Goal: Task Accomplishment & Management: Use online tool/utility

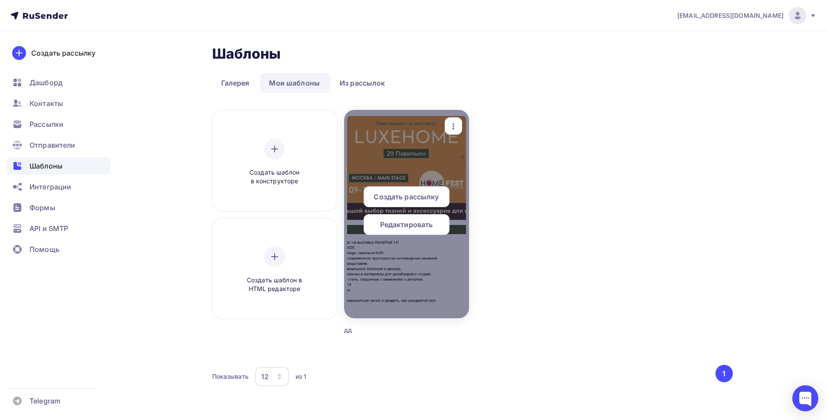
click at [409, 198] on span "Создать рассылку" at bounding box center [406, 196] width 65 height 10
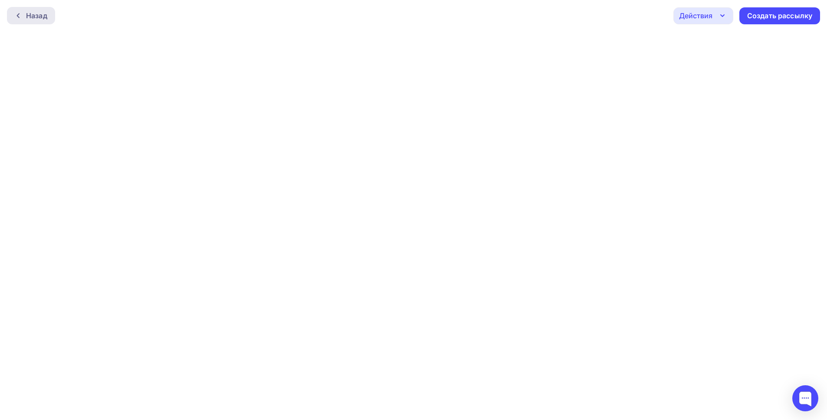
click at [44, 14] on div "Назад" at bounding box center [36, 15] width 21 height 10
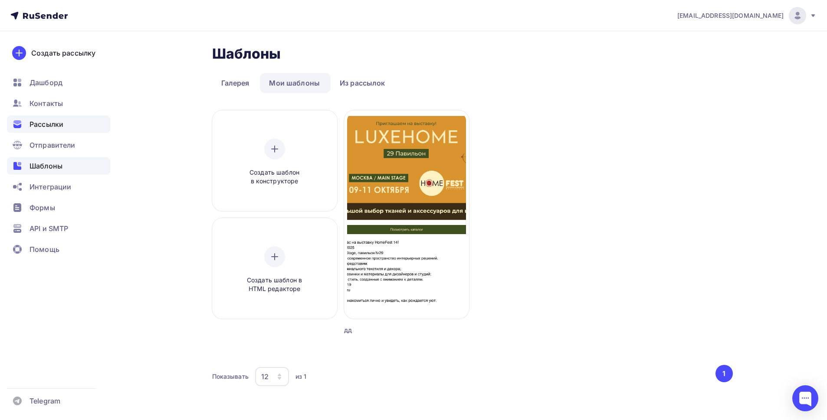
click at [50, 128] on span "Рассылки" at bounding box center [47, 124] width 34 height 10
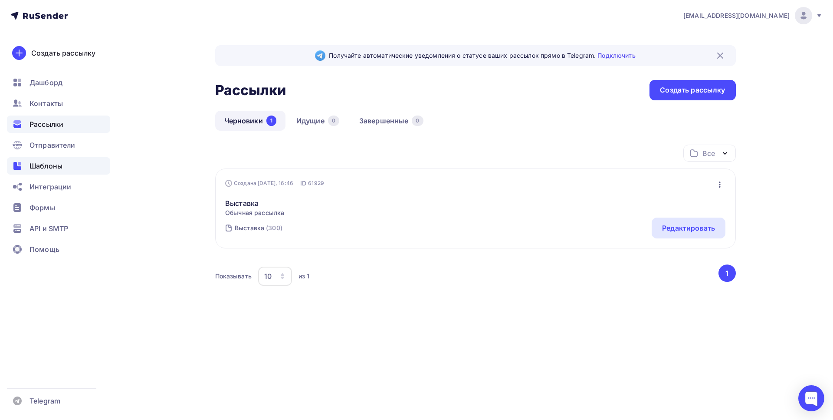
click at [40, 161] on span "Шаблоны" at bounding box center [46, 166] width 33 height 10
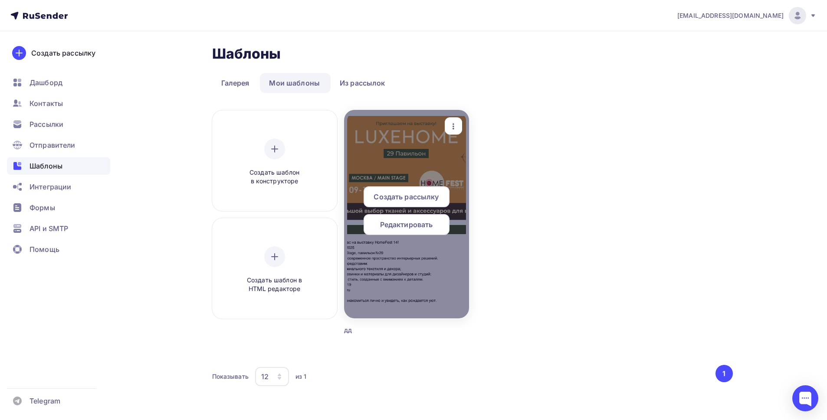
click at [415, 228] on span "Редактировать" at bounding box center [406, 224] width 53 height 10
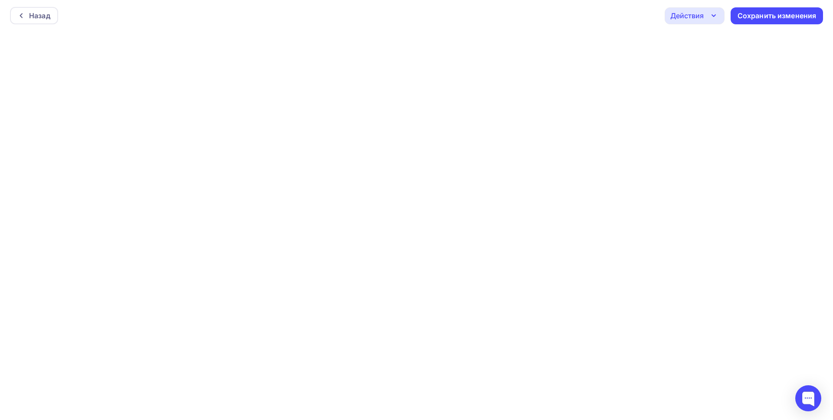
scroll to position [2, 0]
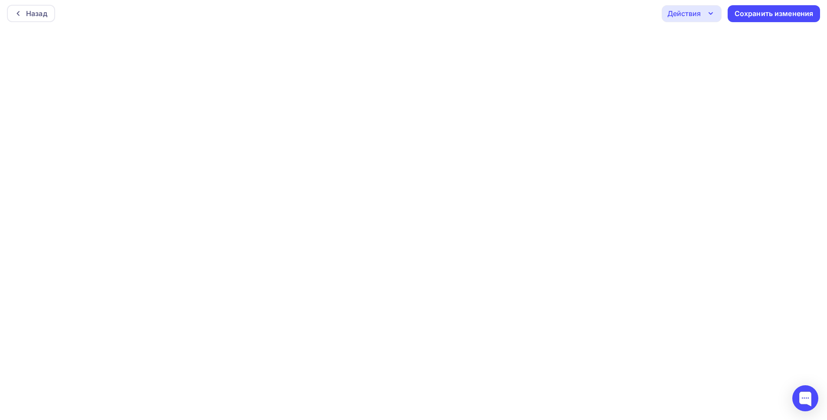
click at [711, 13] on icon "button" at bounding box center [711, 13] width 10 height 10
click at [711, 13] on icon "button" at bounding box center [710, 14] width 3 height 2
click at [33, 14] on div "Назад" at bounding box center [36, 13] width 21 height 10
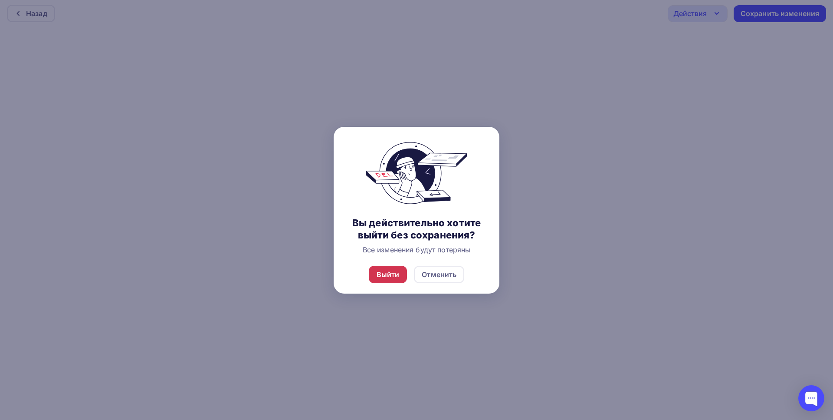
click at [378, 280] on div "Выйти" at bounding box center [388, 274] width 23 height 10
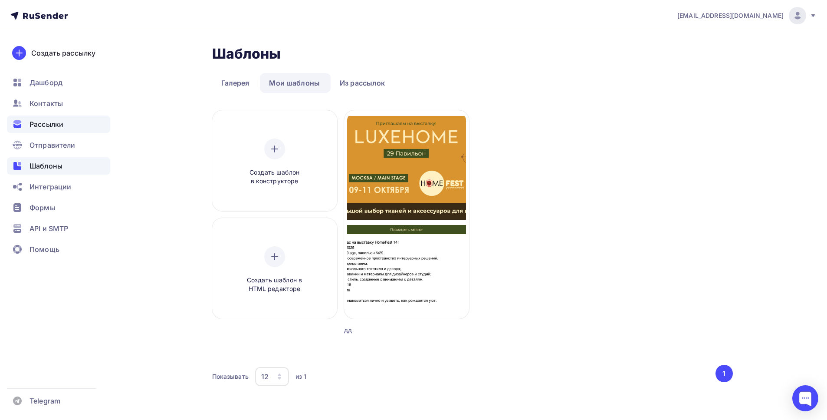
click at [57, 125] on span "Рассылки" at bounding box center [47, 124] width 34 height 10
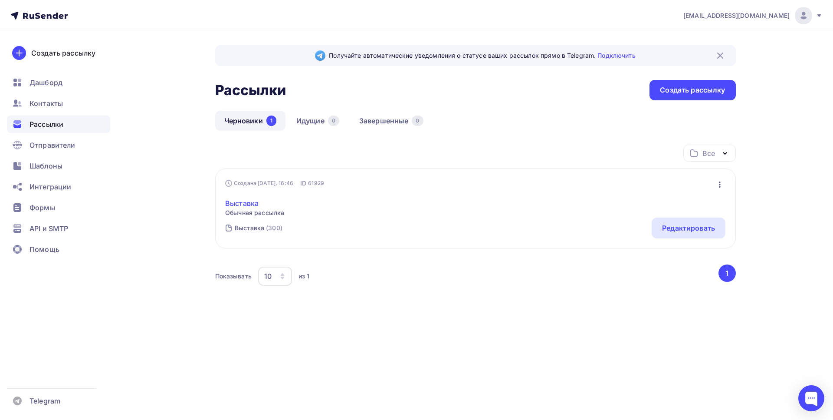
click at [247, 203] on link "Выставка" at bounding box center [254, 203] width 59 height 10
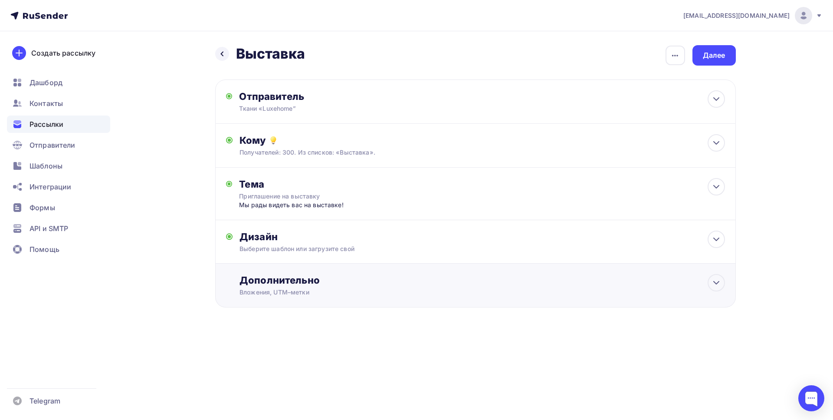
click at [316, 298] on div "Дополнительно Вложения, UTM–метки Вложения Добавить файл Максимальный суммарный…" at bounding box center [475, 285] width 521 height 44
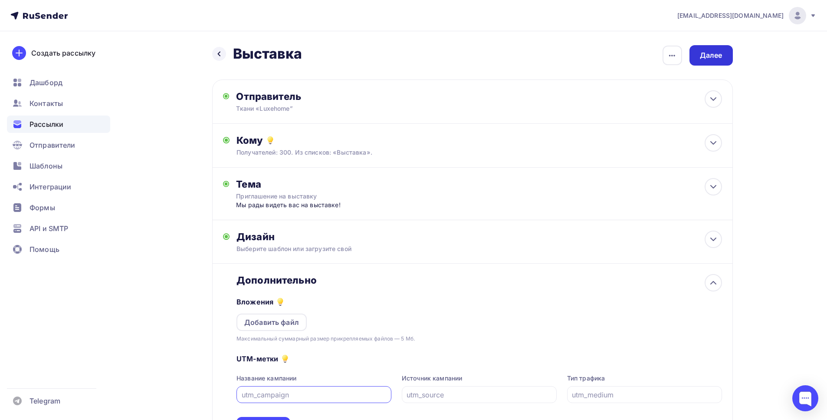
click at [708, 54] on div "Далее" at bounding box center [711, 55] width 23 height 10
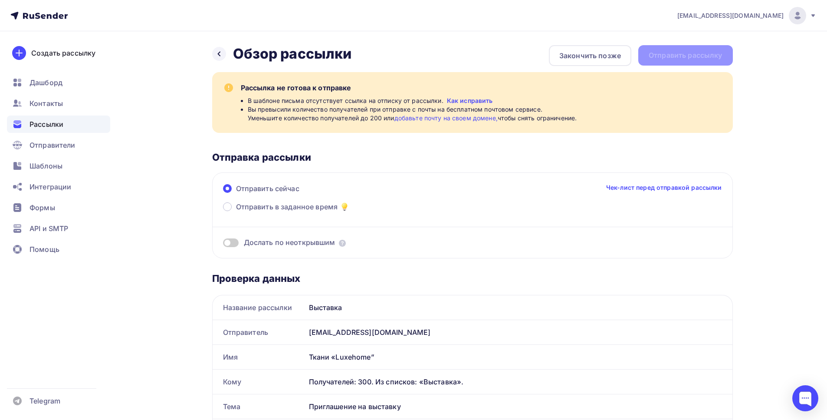
click at [457, 99] on link "Как исправить" at bounding box center [470, 100] width 46 height 9
click at [53, 164] on span "Шаблоны" at bounding box center [46, 166] width 33 height 10
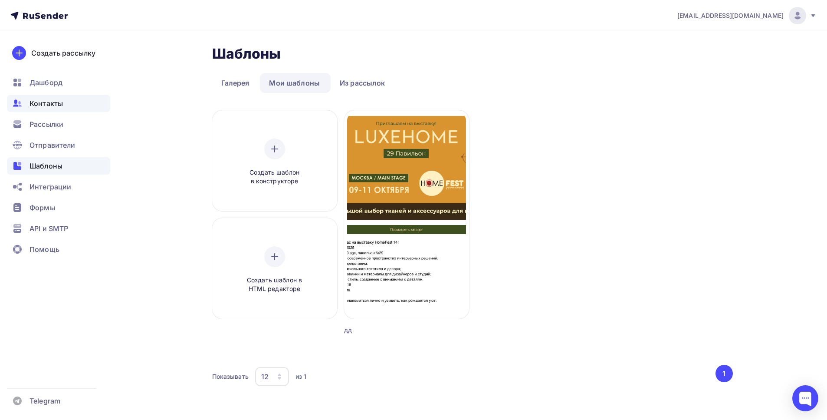
click at [50, 99] on span "Контакты" at bounding box center [46, 103] width 33 height 10
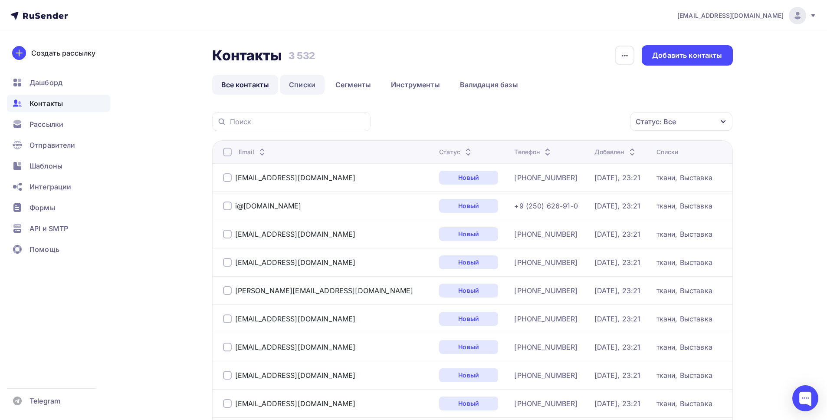
click at [311, 87] on link "Списки" at bounding box center [302, 85] width 45 height 20
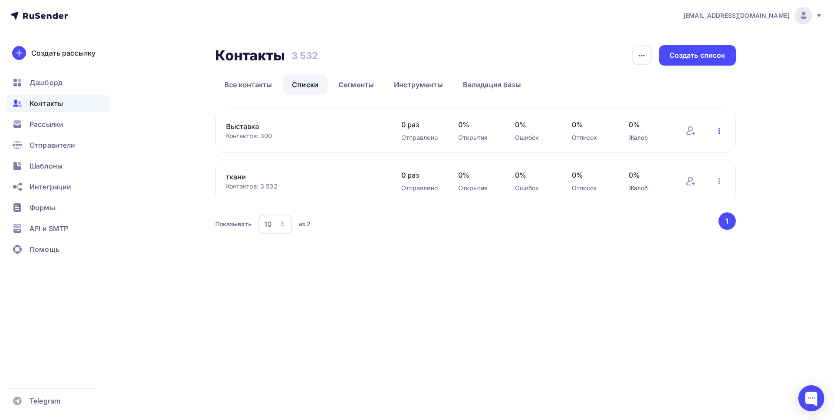
click at [717, 131] on icon "button" at bounding box center [719, 130] width 10 height 10
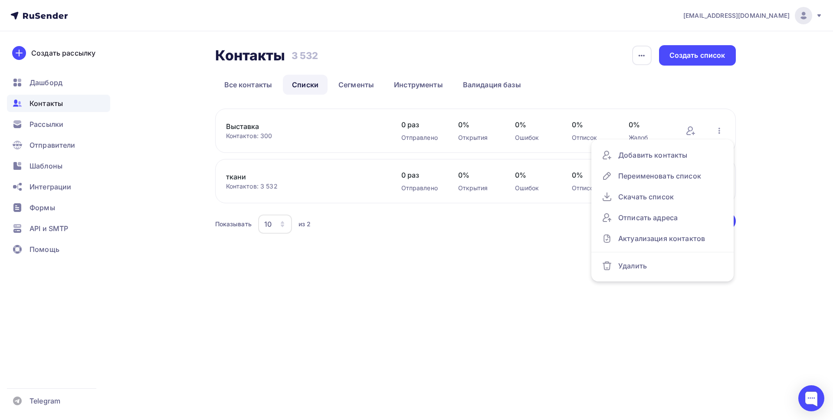
click at [238, 130] on link "Выставка" at bounding box center [300, 126] width 148 height 10
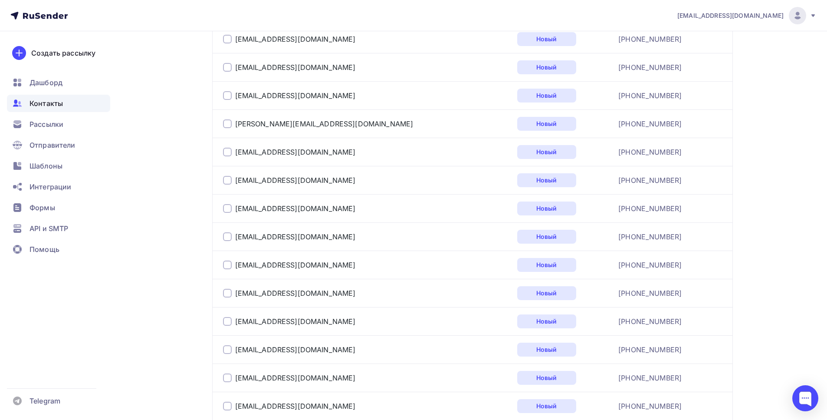
scroll to position [1386, 0]
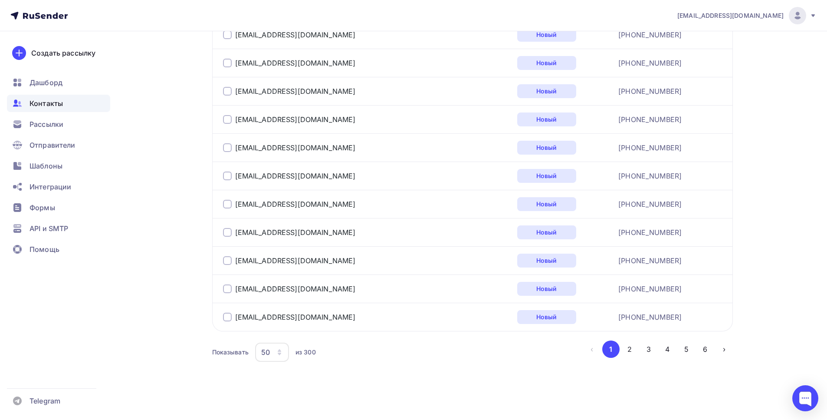
click at [275, 350] on div "50" at bounding box center [272, 351] width 34 height 19
click at [288, 326] on div "100" at bounding box center [306, 326] width 83 height 10
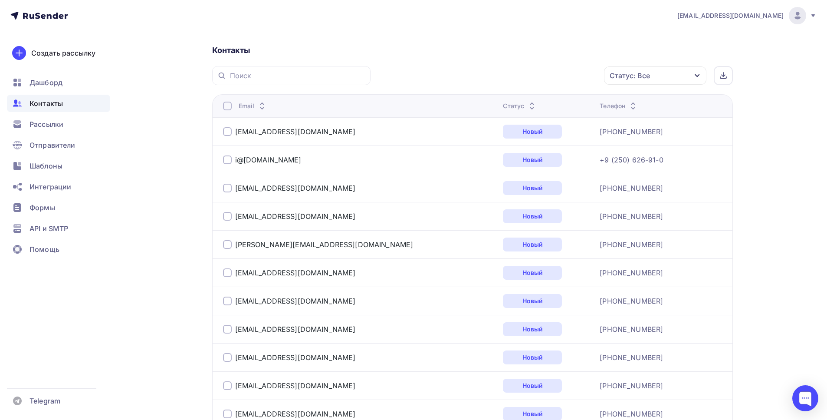
click at [230, 109] on div at bounding box center [227, 106] width 9 height 9
click at [556, 77] on div "Действие" at bounding box center [539, 75] width 115 height 17
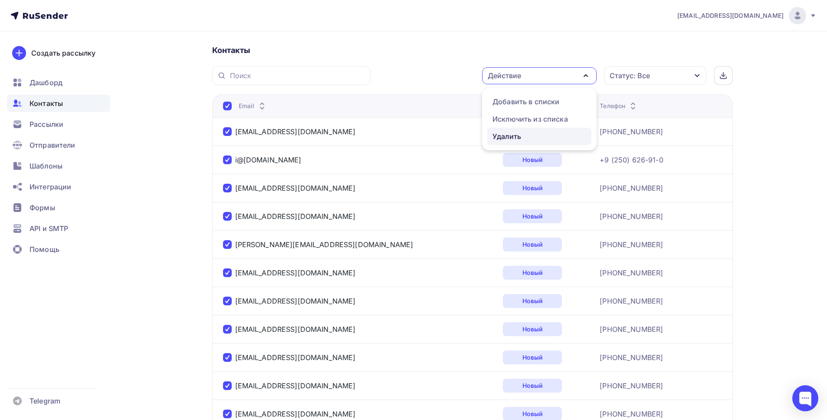
click at [525, 133] on div "Удалить" at bounding box center [540, 136] width 94 height 10
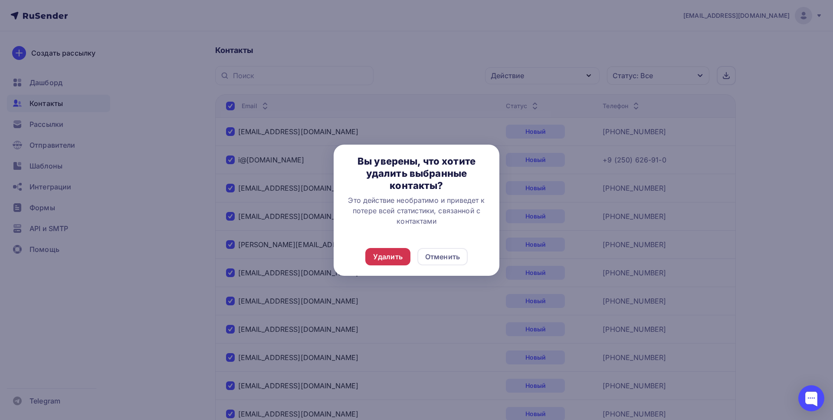
click at [391, 258] on div "Удалить" at bounding box center [388, 256] width 30 height 10
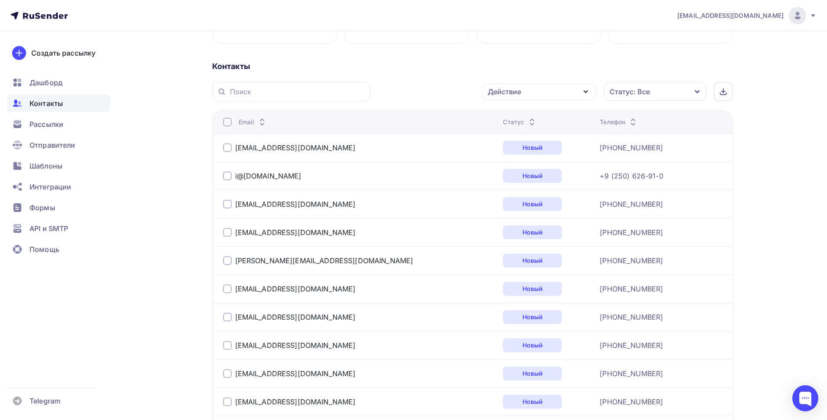
scroll to position [0, 0]
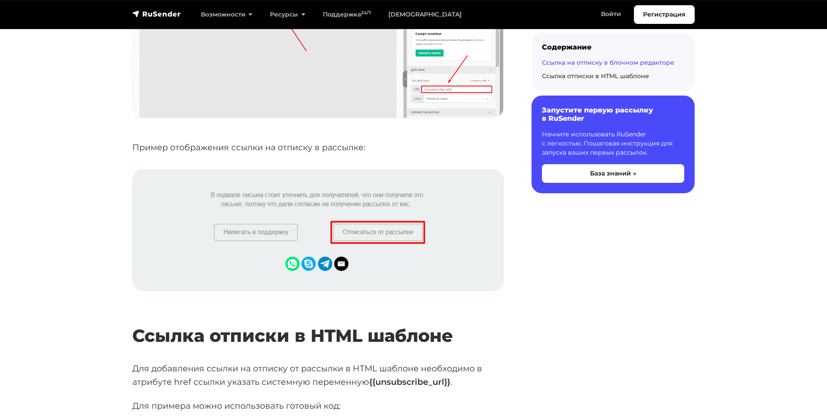
scroll to position [1215, 0]
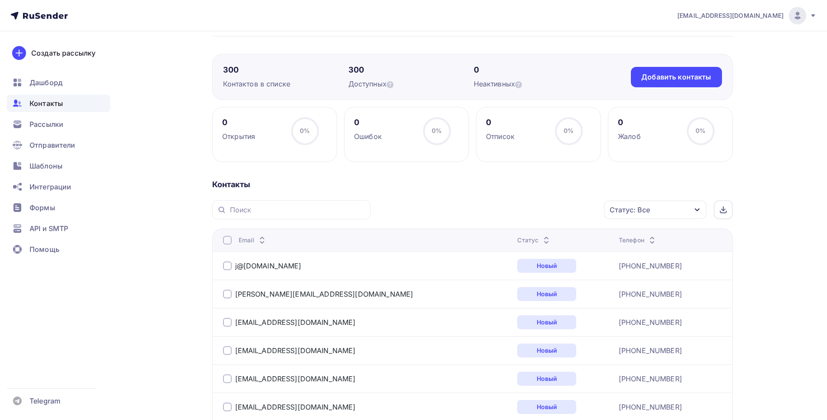
scroll to position [51, 0]
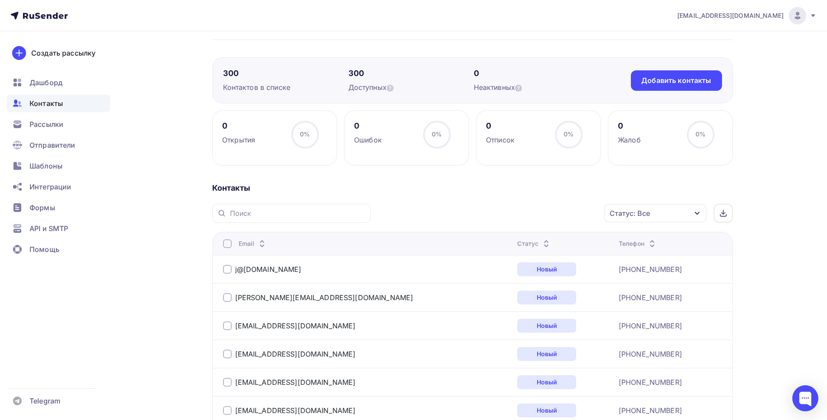
click at [225, 244] on div at bounding box center [227, 243] width 9 height 9
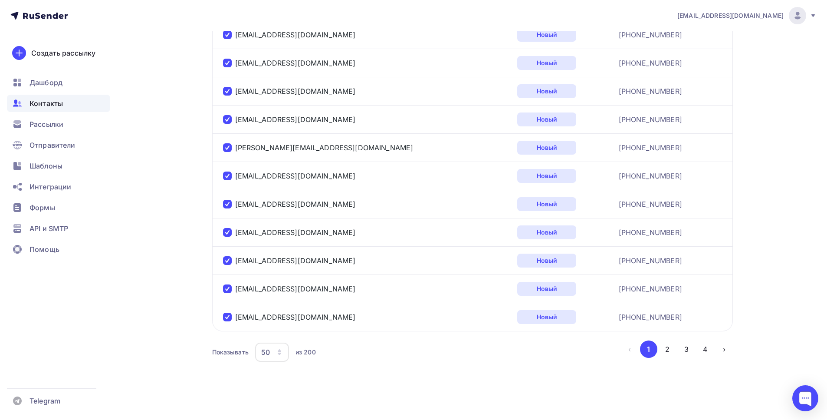
scroll to position [1386, 0]
click at [383, 362] on div "Показывать 50 10 20 50 100 из 200" at bounding box center [416, 352] width 409 height 20
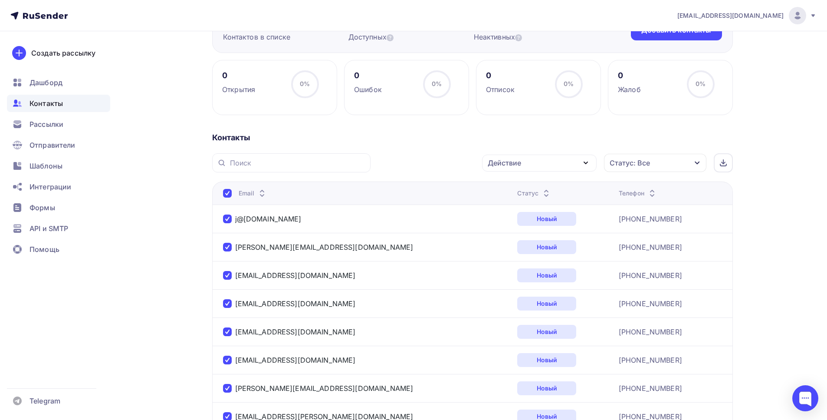
scroll to position [0, 0]
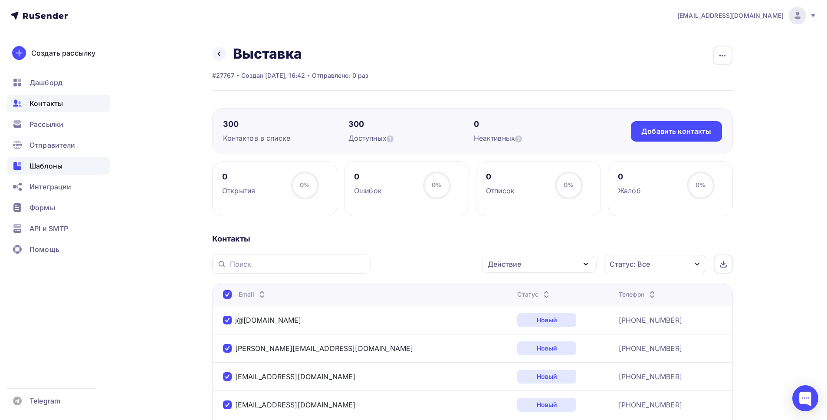
click at [54, 171] on span "Шаблоны" at bounding box center [46, 166] width 33 height 10
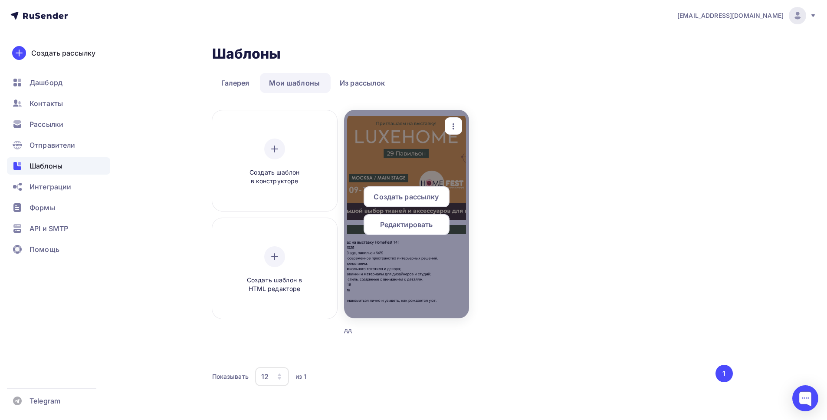
click at [407, 195] on span "Создать рассылку" at bounding box center [406, 196] width 65 height 10
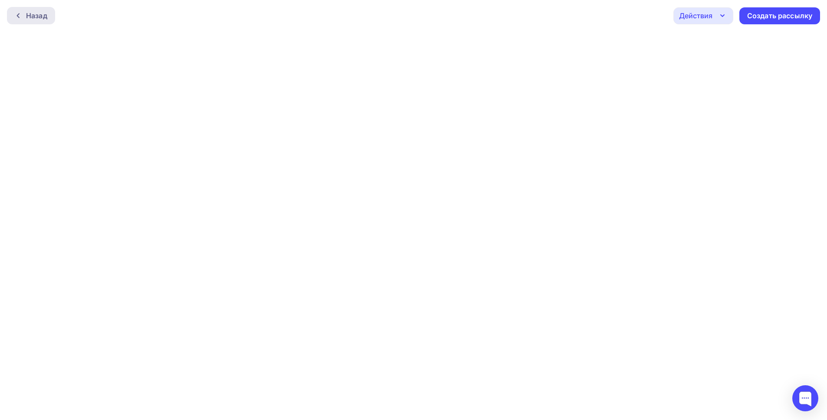
click at [19, 16] on icon at bounding box center [18, 15] width 7 height 7
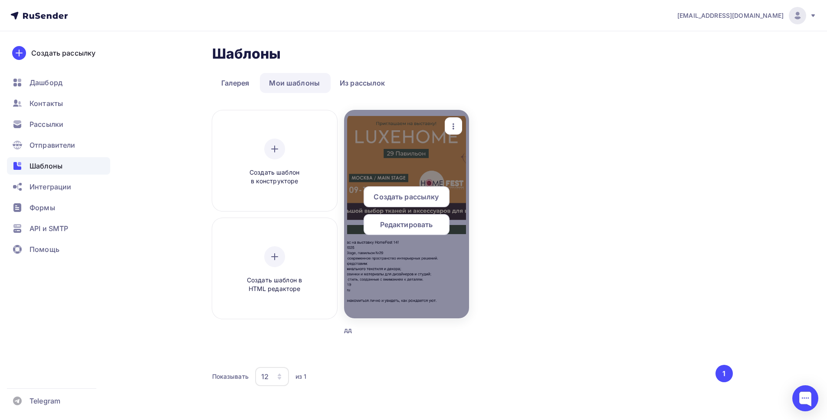
click at [402, 227] on span "Редактировать" at bounding box center [406, 224] width 53 height 10
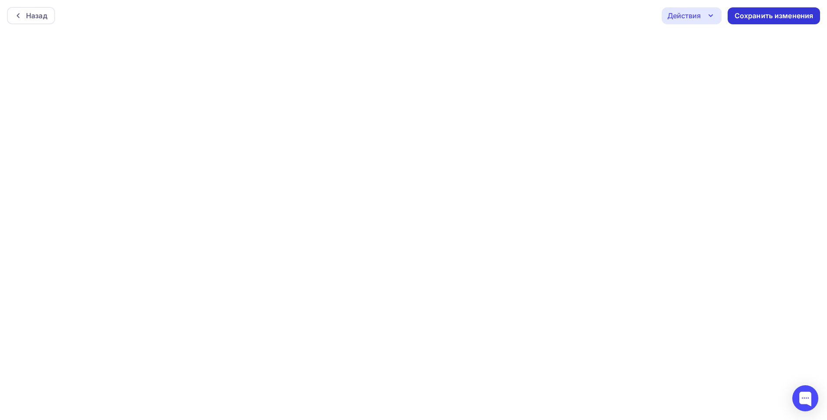
click at [753, 14] on div "Сохранить изменения" at bounding box center [774, 16] width 79 height 10
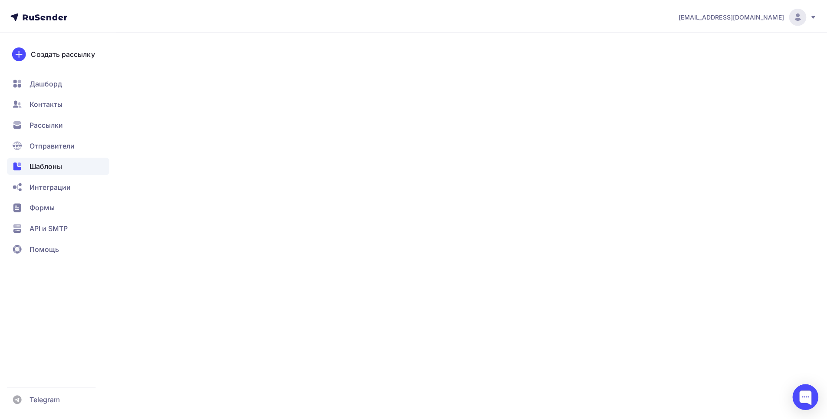
scroll to position [5, 0]
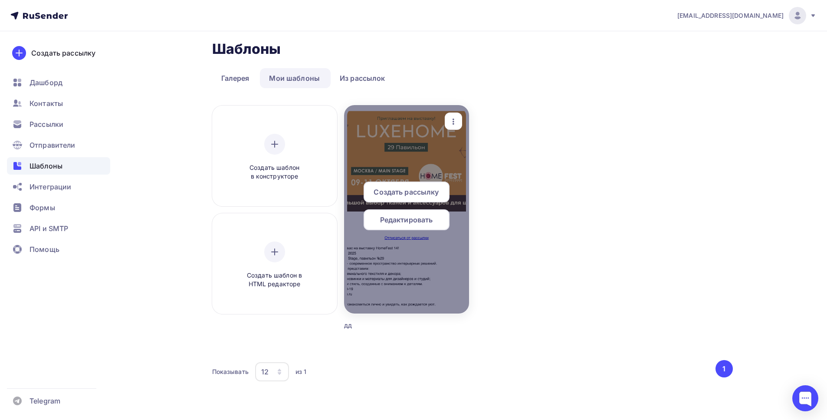
click at [407, 223] on span "Редактировать" at bounding box center [406, 219] width 53 height 10
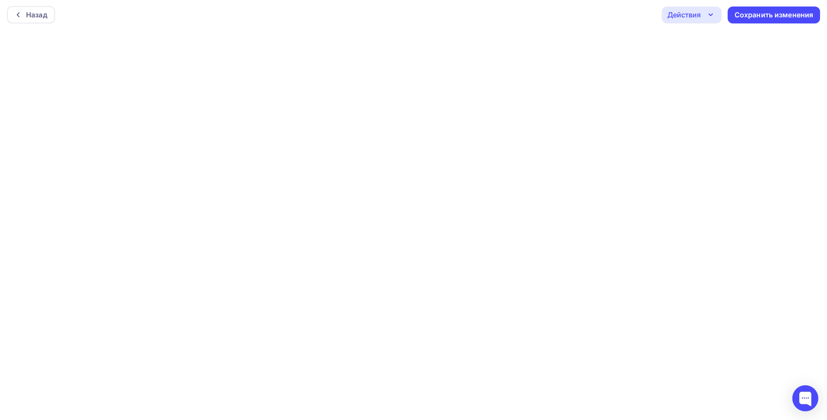
scroll to position [2, 0]
click at [769, 13] on div "Сохранить изменения" at bounding box center [774, 14] width 79 height 10
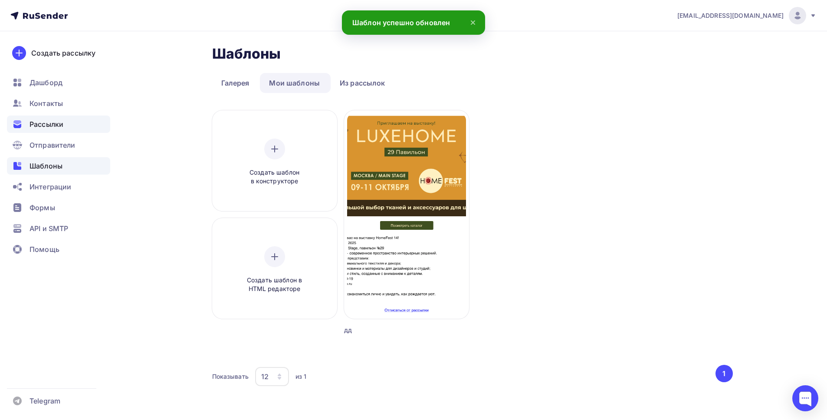
click at [57, 121] on span "Рассылки" at bounding box center [47, 124] width 34 height 10
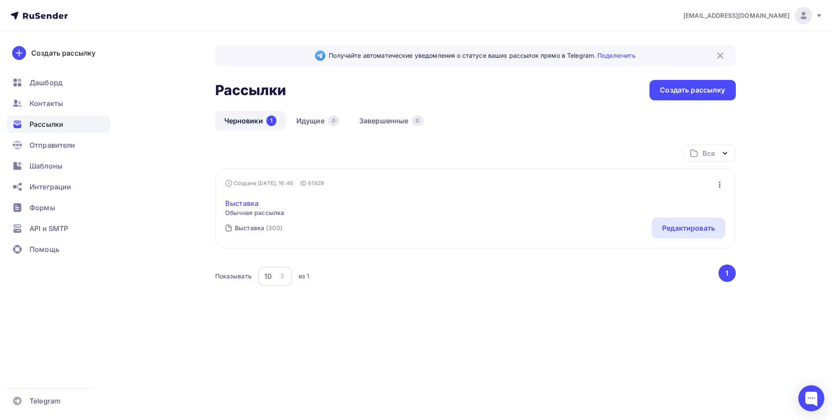
click at [252, 204] on link "Выставка" at bounding box center [254, 203] width 59 height 10
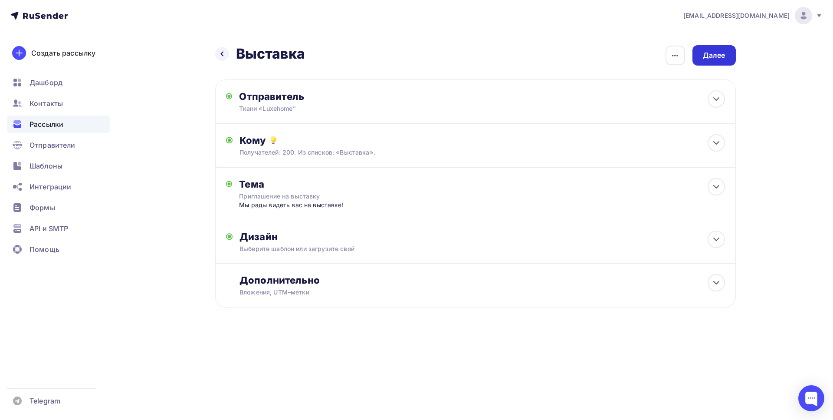
click at [718, 56] on div "Далее" at bounding box center [714, 55] width 23 height 10
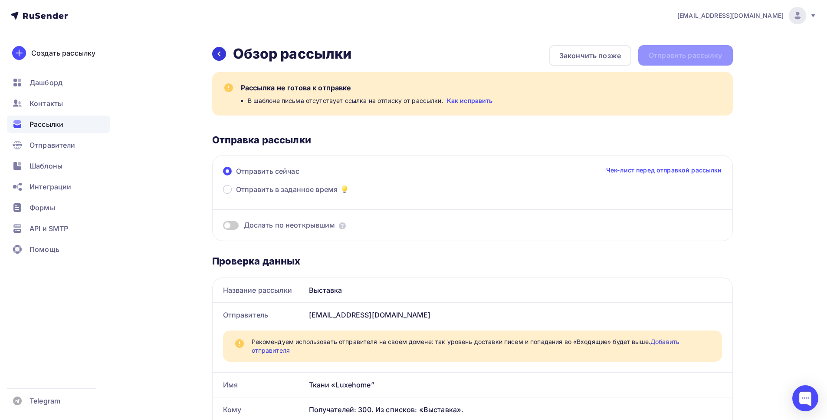
click at [218, 53] on icon at bounding box center [218, 54] width 3 height 5
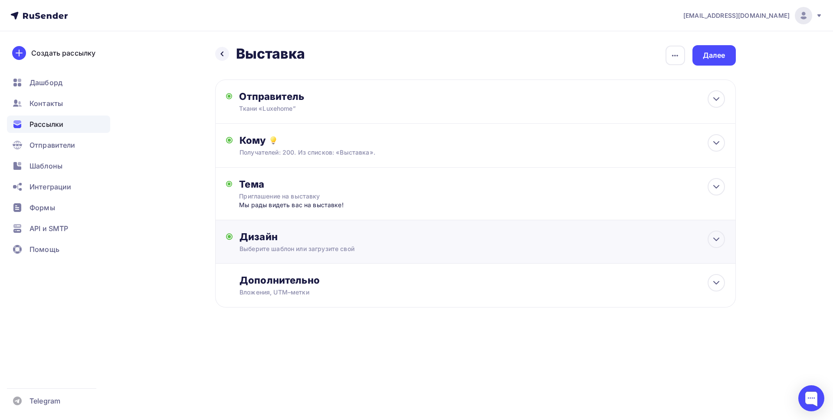
click at [333, 239] on div "Дизайн" at bounding box center [482, 236] width 485 height 12
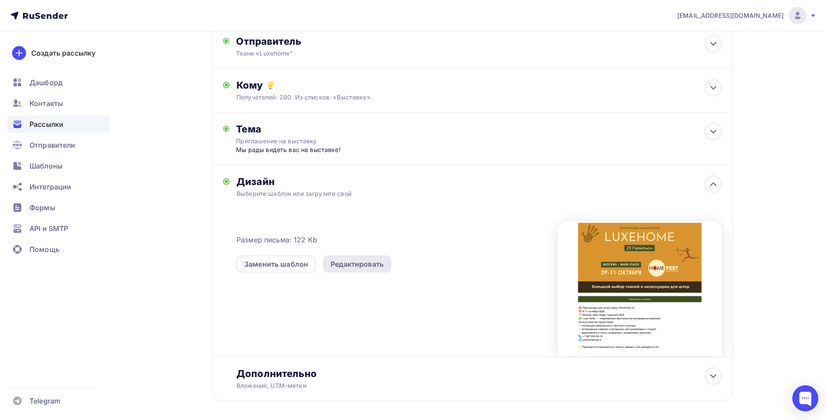
scroll to position [70, 0]
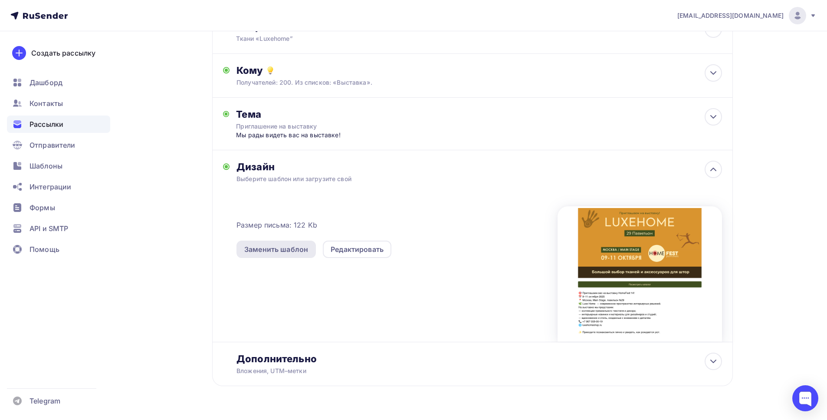
click at [286, 253] on div "Заменить шаблон" at bounding box center [276, 249] width 64 height 10
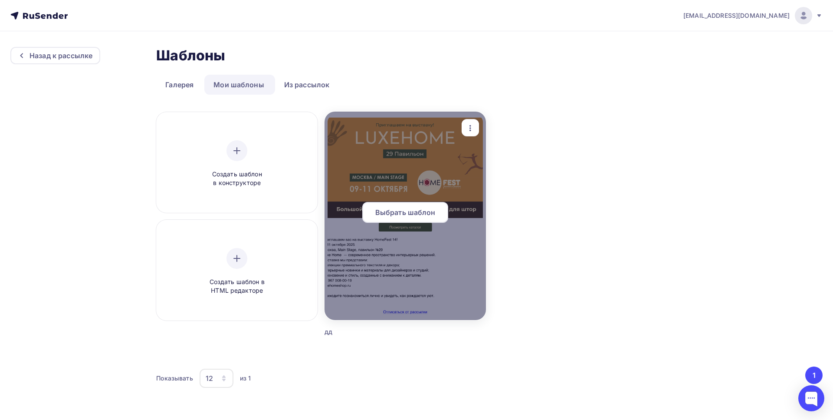
click at [424, 178] on div at bounding box center [405, 216] width 161 height 208
click at [416, 219] on div "Выбрать шаблон" at bounding box center [405, 212] width 86 height 21
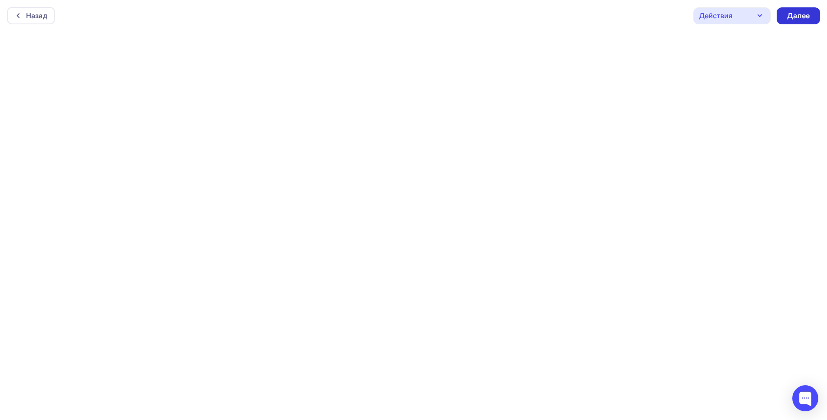
click at [806, 17] on div "Далее" at bounding box center [798, 16] width 23 height 10
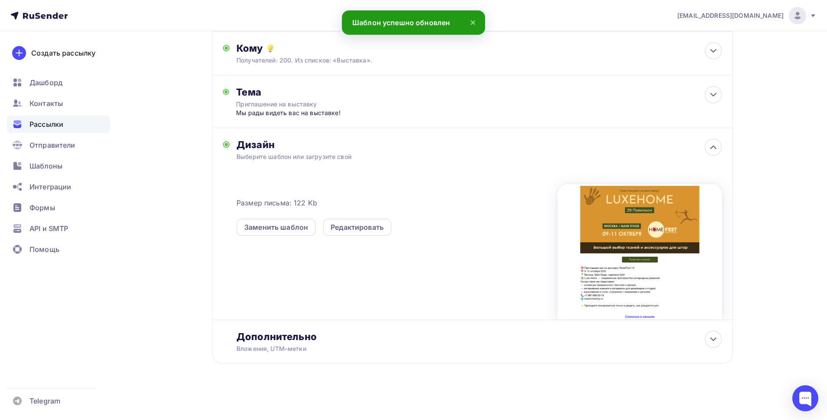
scroll to position [91, 0]
click at [715, 341] on icon at bounding box center [713, 340] width 10 height 10
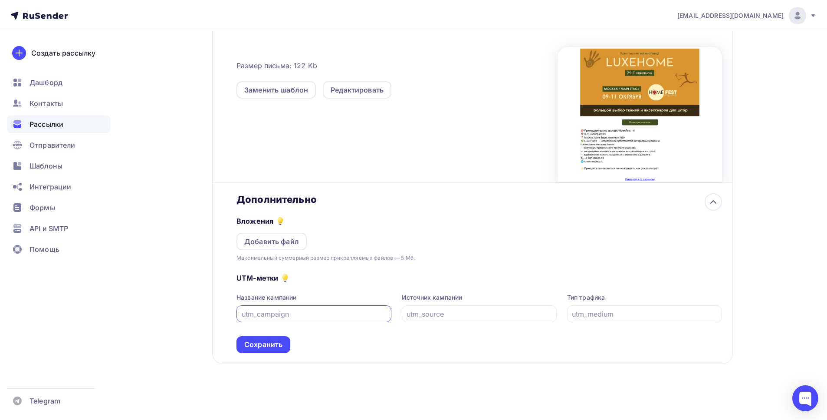
scroll to position [226, 0]
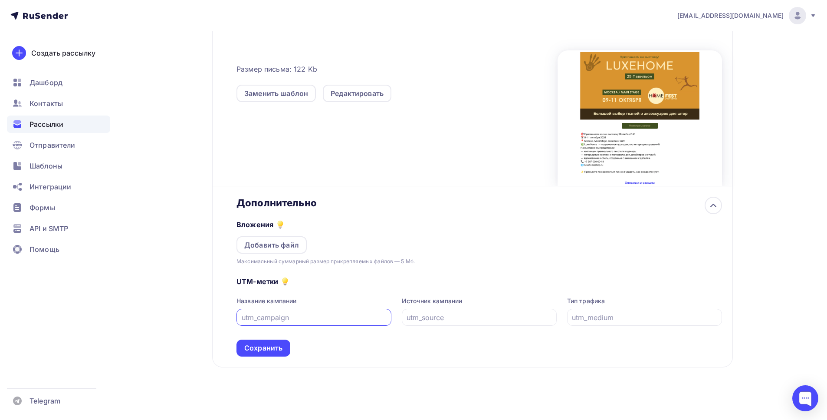
click at [330, 323] on input "text" at bounding box center [314, 317] width 145 height 10
type input "а"
click at [375, 182] on div "Размер письма: 122 Kb Заменить шаблон Редактировать" at bounding box center [479, 113] width 485 height 145
click at [261, 350] on div "Сохранить" at bounding box center [263, 348] width 38 height 10
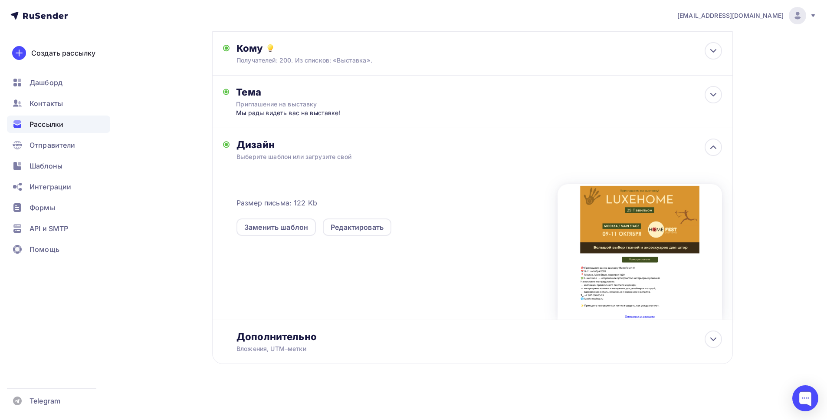
scroll to position [0, 0]
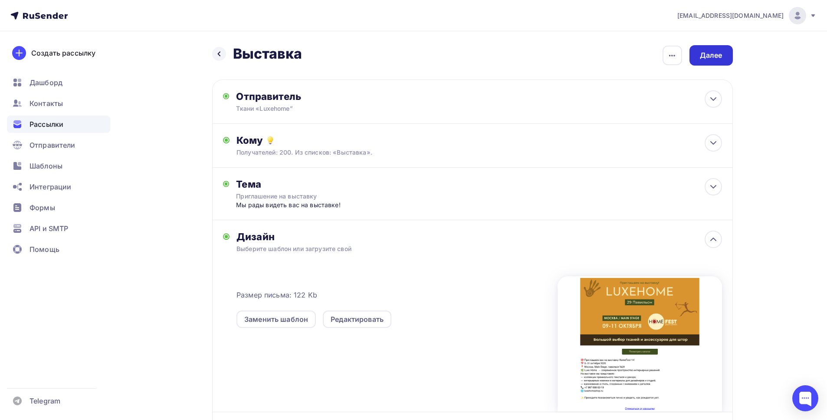
click at [709, 50] on div "Далее" at bounding box center [711, 55] width 43 height 20
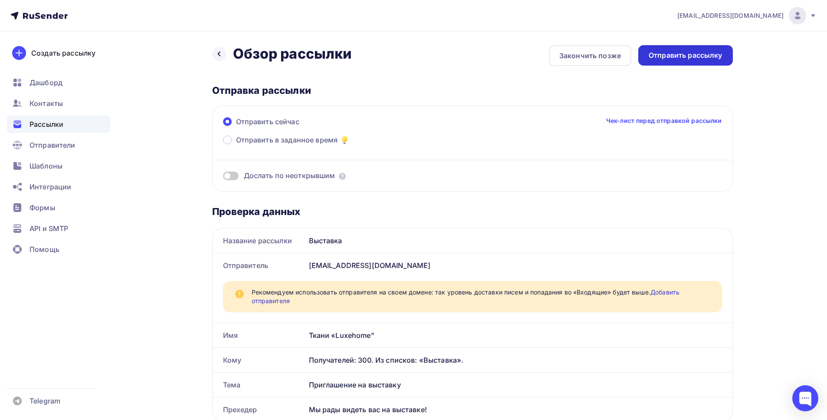
click at [694, 54] on div "Отправить рассылку" at bounding box center [686, 55] width 74 height 10
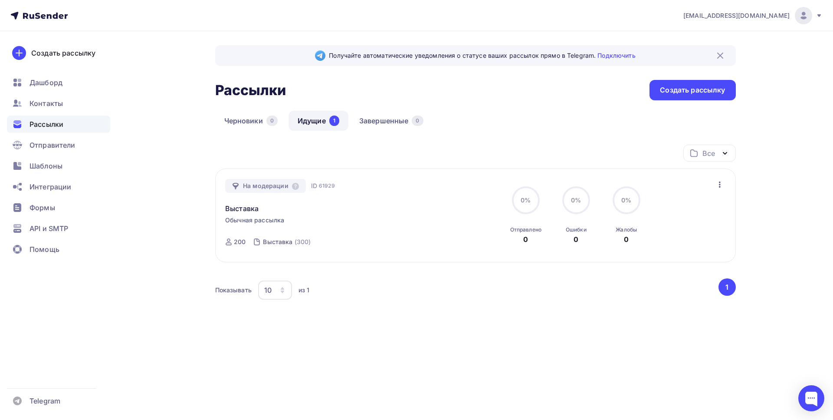
click at [382, 160] on div "Все Все папки Создать новую папку" at bounding box center [475, 157] width 521 height 24
click at [492, 100] on div "Получайте автоматические уведомления о статусе ваших рассылок прямо в Telegram.…" at bounding box center [475, 199] width 521 height 308
click at [711, 158] on div "Все" at bounding box center [709, 153] width 12 height 10
click at [719, 153] on div "Все" at bounding box center [710, 153] width 53 height 17
